Goal: Information Seeking & Learning: Learn about a topic

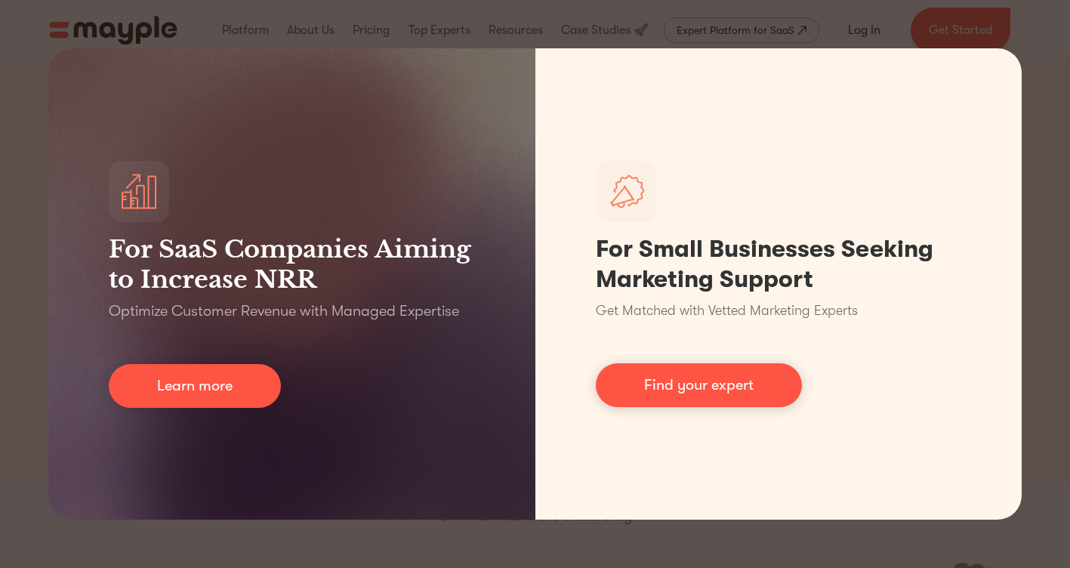
click at [1052, 108] on div "For SaaS Companies Aiming to Increase NRR Optimize Customer Revenue with Manage…" at bounding box center [535, 284] width 1070 height 568
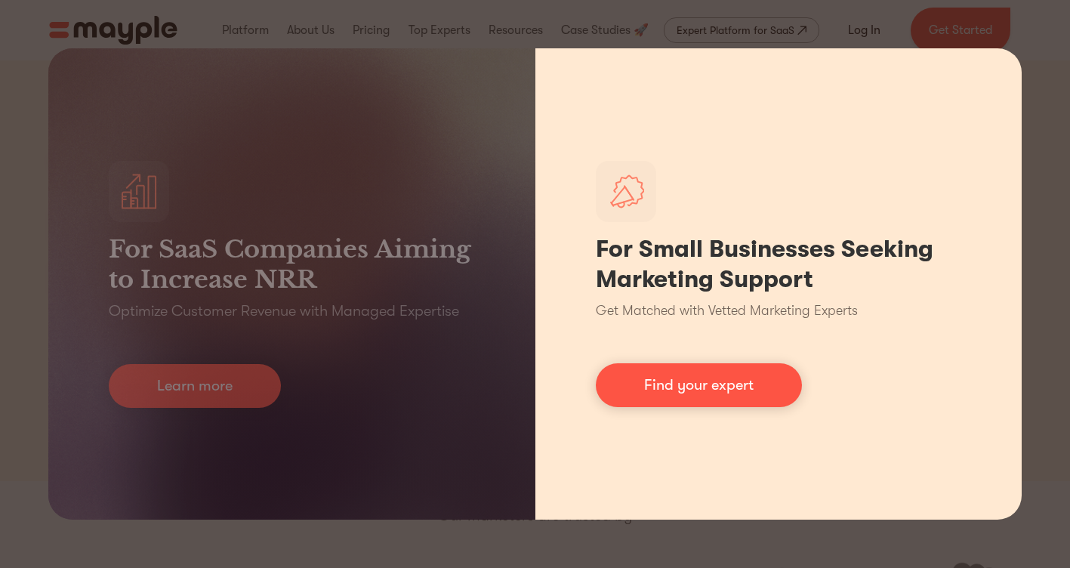
click at [1000, 63] on div "For Small Businesses Seeking Marketing Support Get Matched with Vetted Marketin…" at bounding box center [778, 283] width 487 height 471
click at [869, 405] on div "For Small Businesses Seeking Marketing Support Get Matched with Vetted Marketin…" at bounding box center [778, 283] width 487 height 471
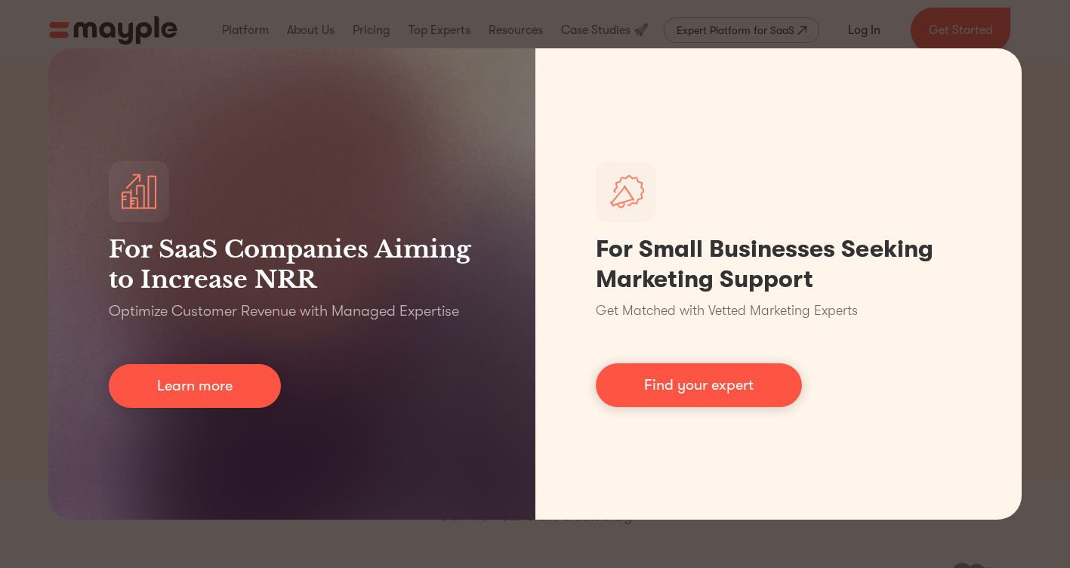
click at [344, 561] on div "For SaaS Companies Aiming to Increase NRR Optimize Customer Revenue with Manage…" at bounding box center [535, 284] width 1070 height 568
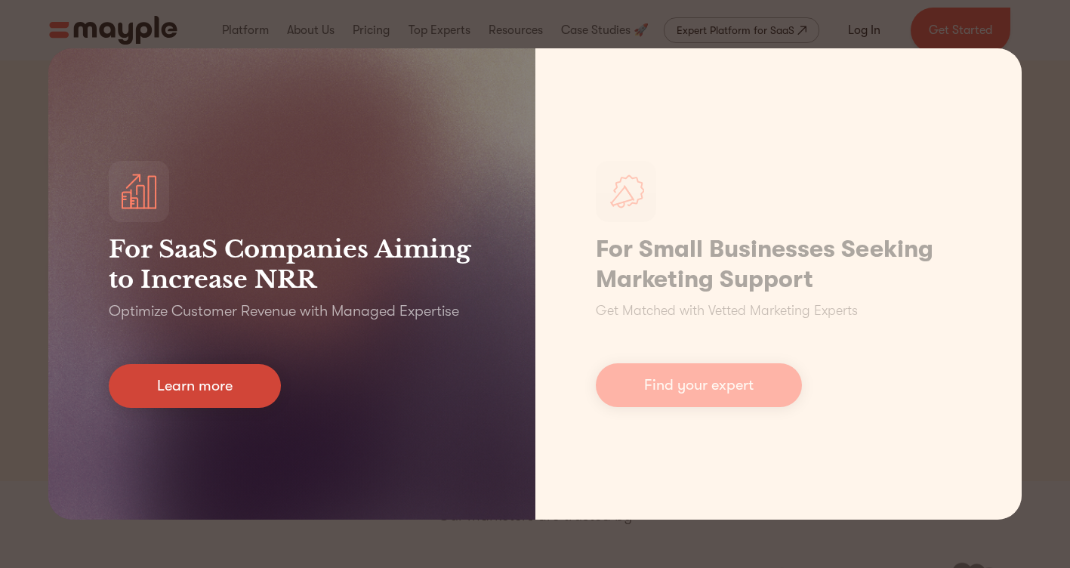
click at [217, 382] on link "Learn more" at bounding box center [195, 386] width 172 height 44
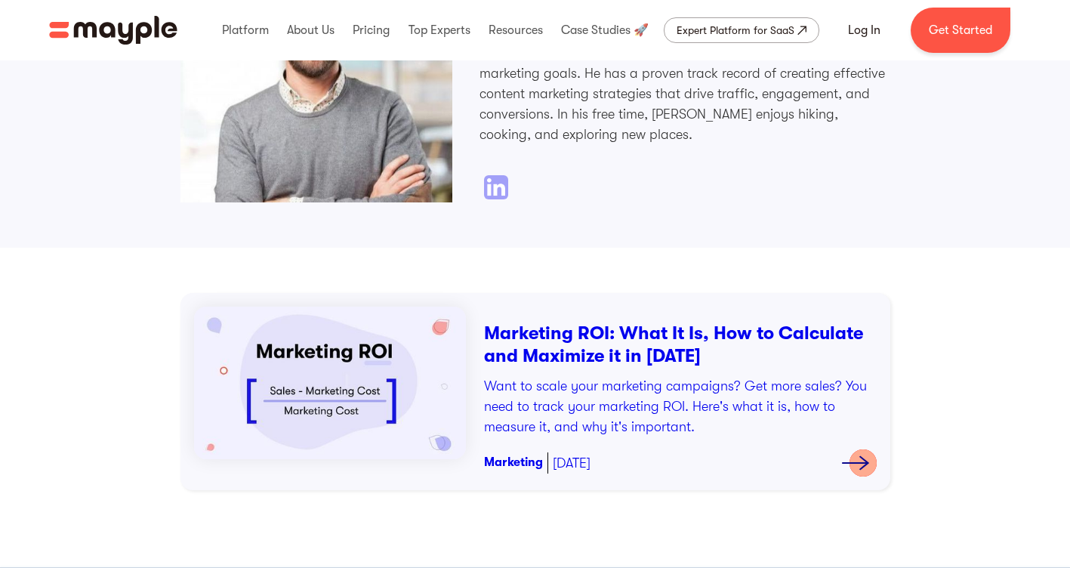
scroll to position [223, 0]
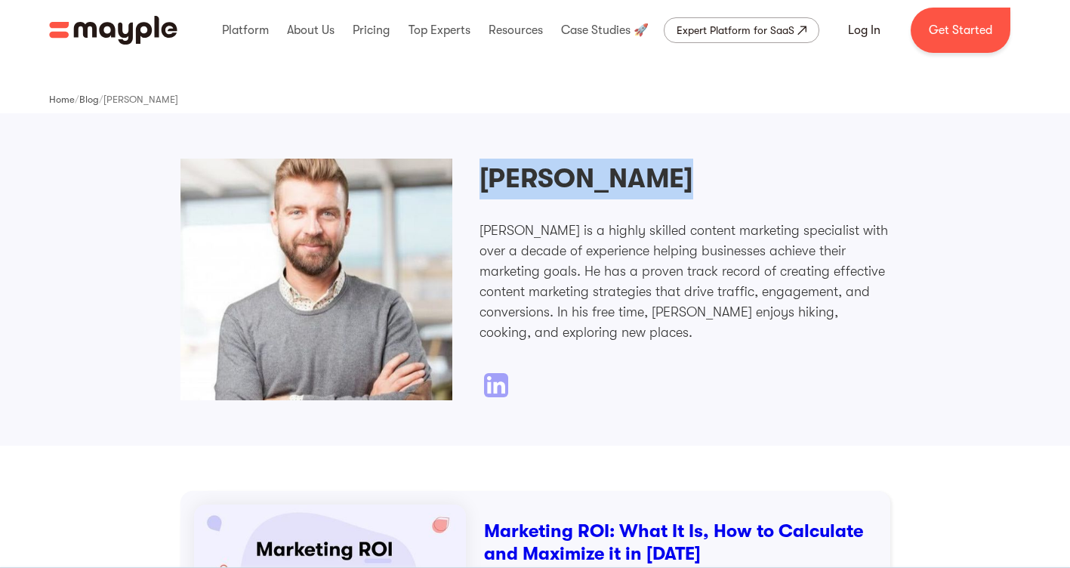
drag, startPoint x: 683, startPoint y: 171, endPoint x: 476, endPoint y: 176, distance: 206.9
click at [476, 176] on div "Jack Chadwick Jack Chadwick is a highly skilled content marketing specialist wi…" at bounding box center [535, 280] width 710 height 242
drag, startPoint x: 476, startPoint y: 176, endPoint x: 497, endPoint y: 174, distance: 20.4
copy h2 "[PERSON_NAME]"
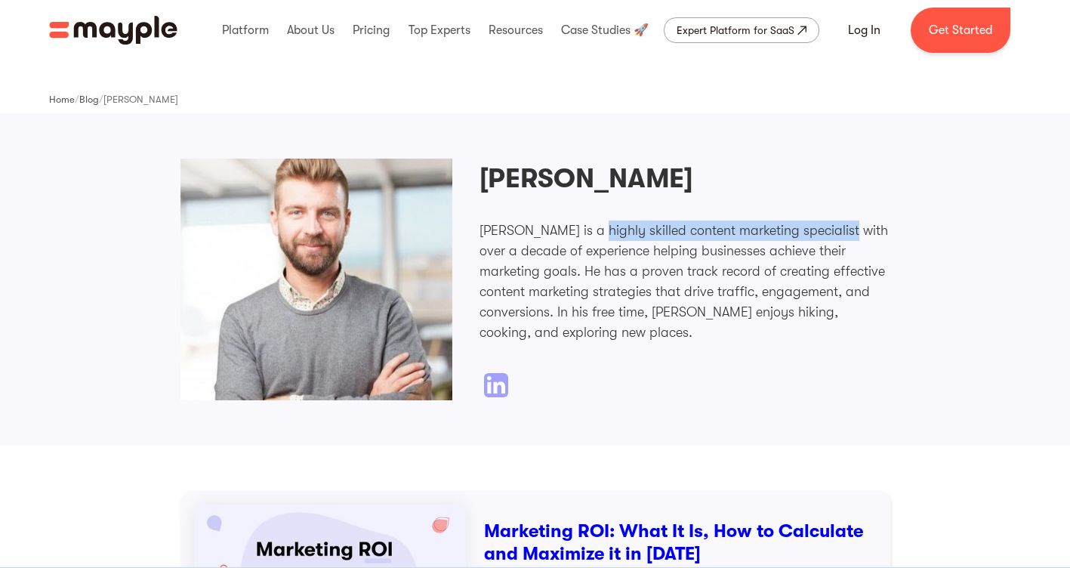
drag, startPoint x: 601, startPoint y: 220, endPoint x: 851, endPoint y: 225, distance: 250.0
click at [851, 225] on div "Jack Chadwick Jack Chadwick is a highly skilled content marketing specialist wi…" at bounding box center [684, 278] width 411 height 239
drag, startPoint x: 851, startPoint y: 225, endPoint x: 780, endPoint y: 232, distance: 71.3
copy p "highly skilled content marketing specialist"
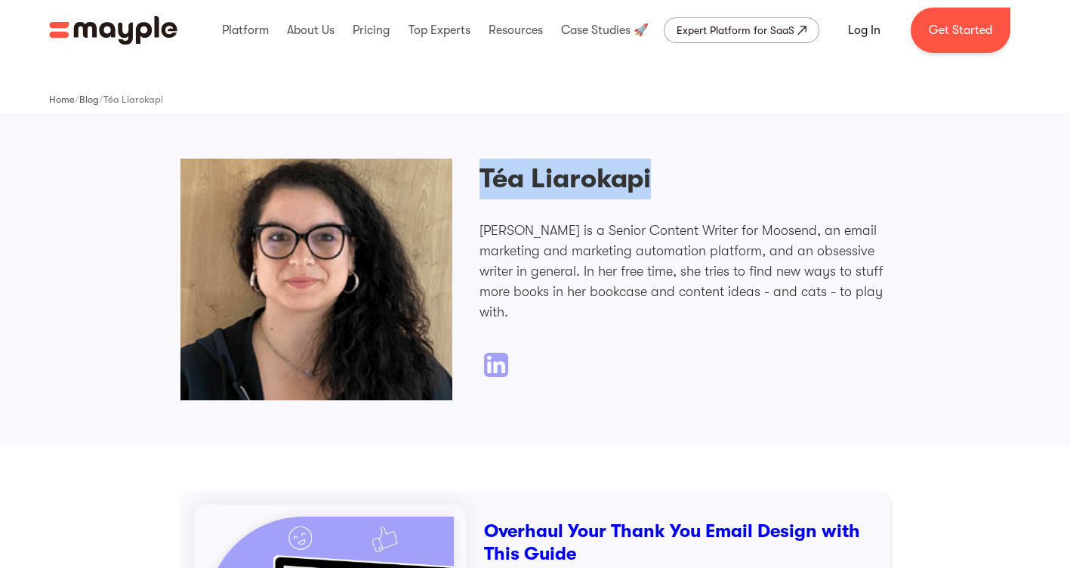
drag, startPoint x: 655, startPoint y: 171, endPoint x: 485, endPoint y: 188, distance: 170.7
click at [485, 188] on div "Téa Liarokapi Téa Liarokapi is a Senior Content Writer for Moosend, an email ma…" at bounding box center [684, 268] width 411 height 218
copy h2 "Téa Liarokapi"
